Goal: Find specific page/section

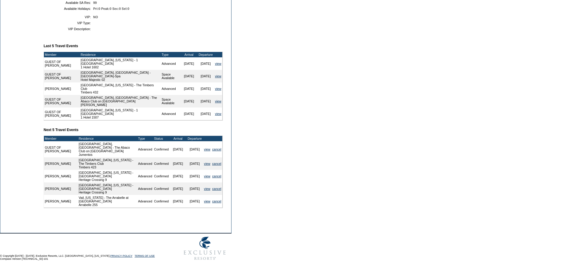
scroll to position [194, 0]
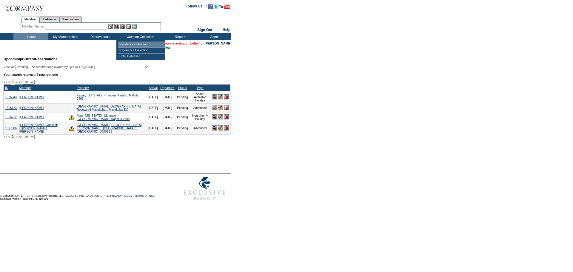
click at [128, 44] on td "Residence Collection" at bounding box center [141, 45] width 47 height 6
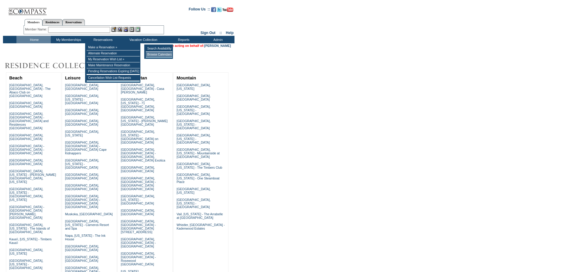
click at [155, 55] on td "Browse Calendars" at bounding box center [159, 55] width 27 height 6
